Goal: Use online tool/utility: Use online tool/utility

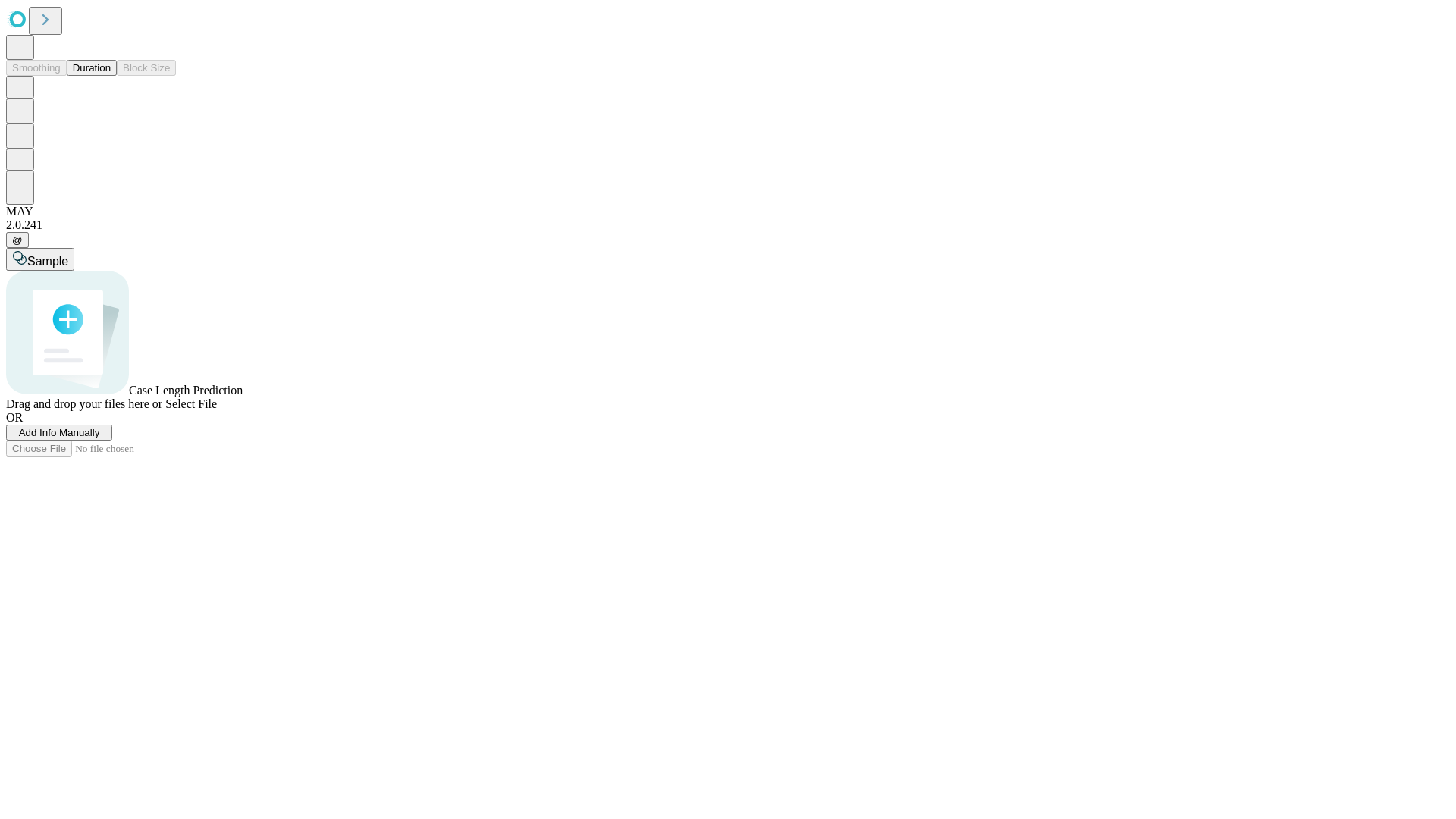
click at [111, 75] on button "Duration" at bounding box center [92, 68] width 50 height 16
click at [217, 410] on span "Select File" at bounding box center [191, 403] width 51 height 13
